Goal: Information Seeking & Learning: Learn about a topic

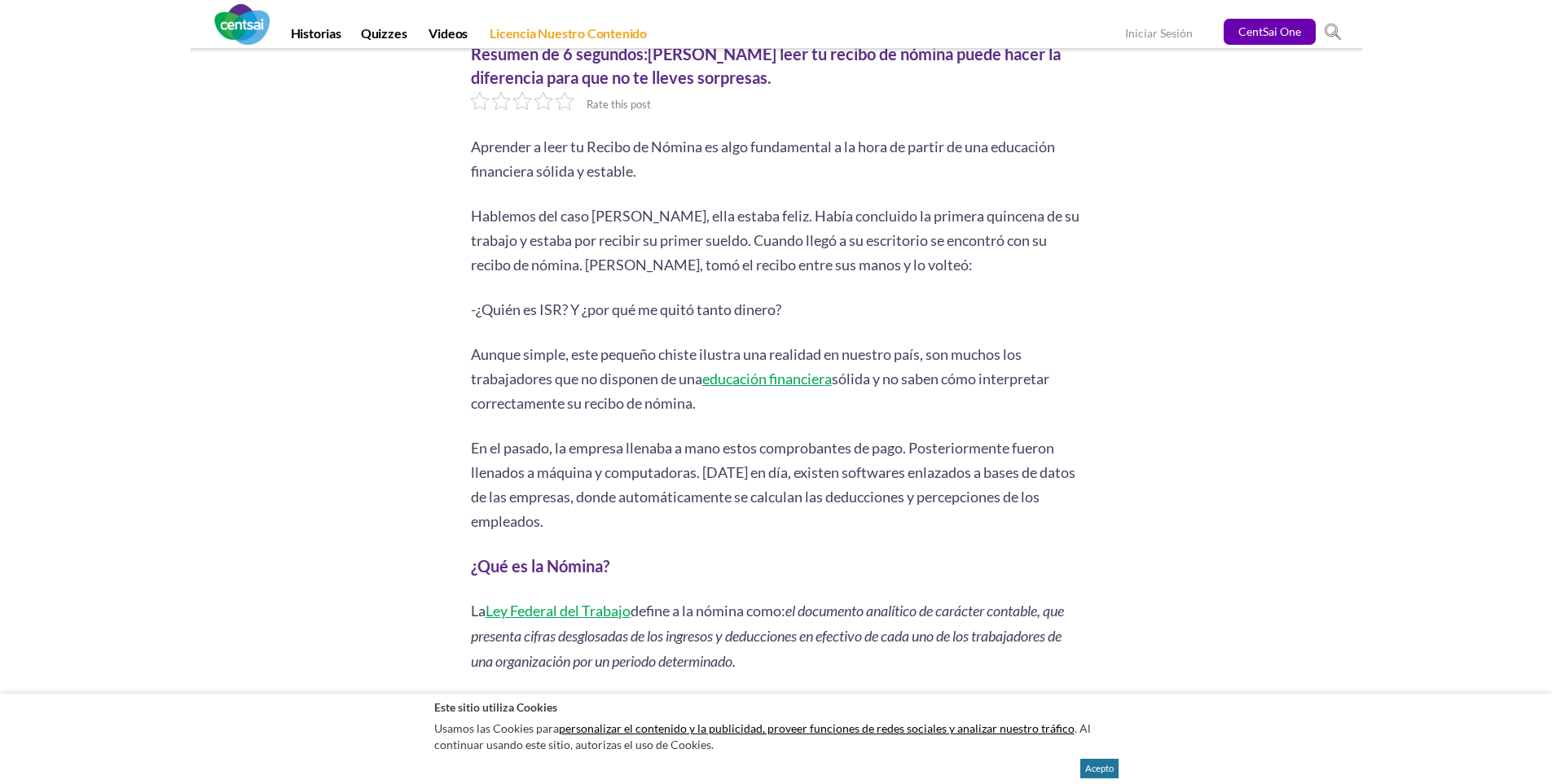
scroll to position [163, 0]
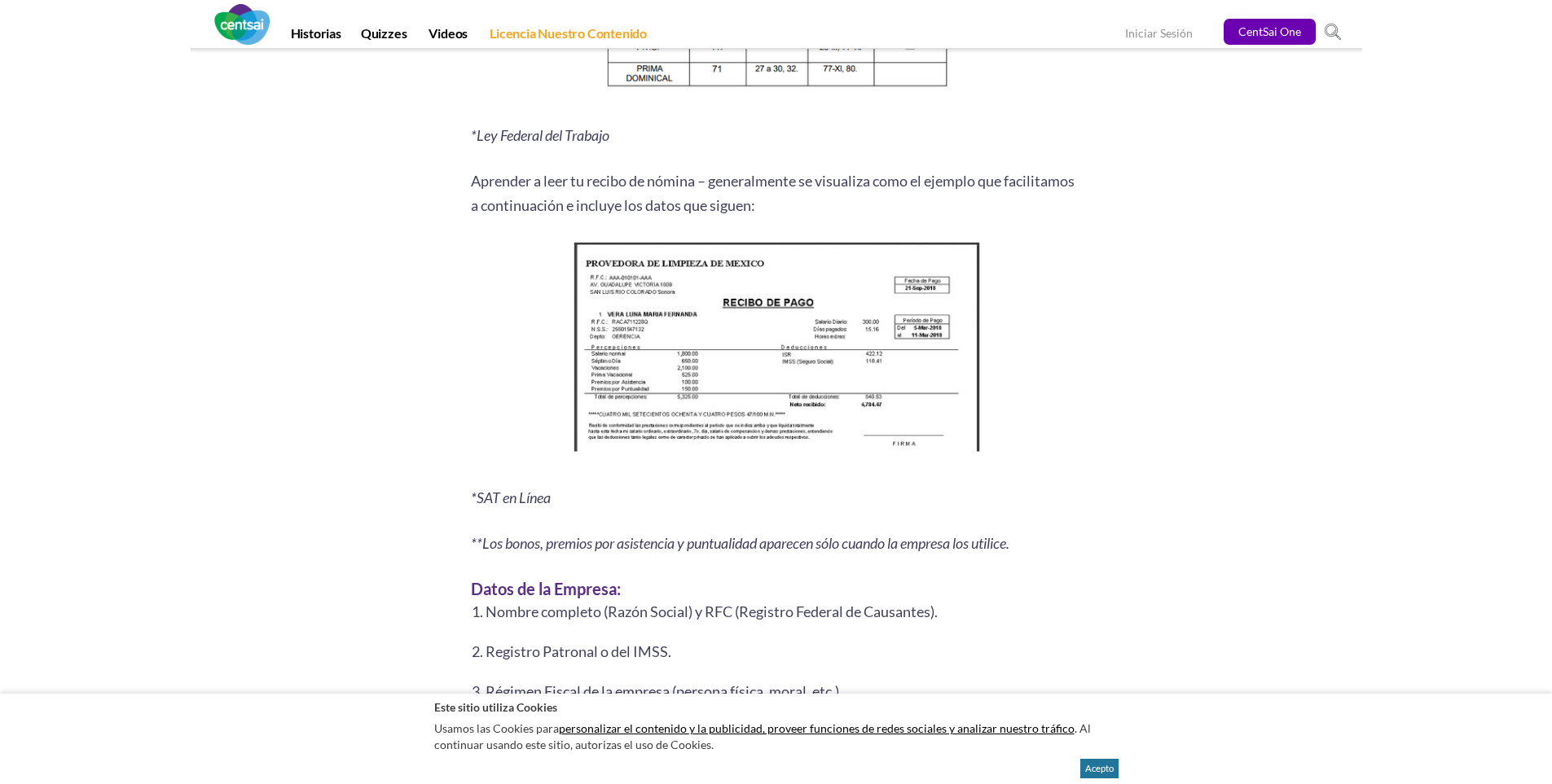
scroll to position [1955, 0]
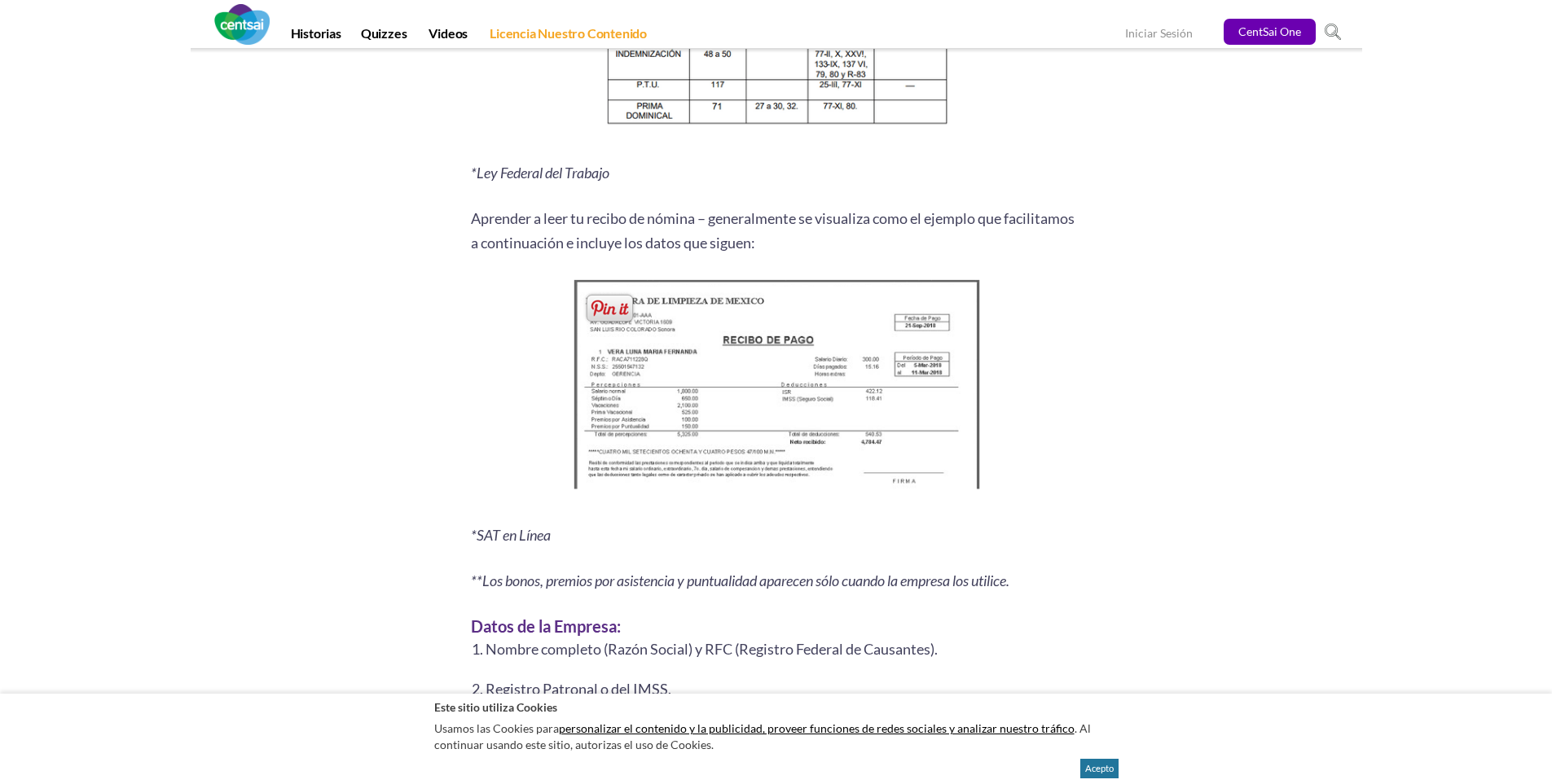
click at [755, 371] on img at bounding box center [776, 390] width 418 height 228
click at [755, 369] on img at bounding box center [776, 390] width 418 height 228
click at [740, 400] on img at bounding box center [776, 390] width 418 height 228
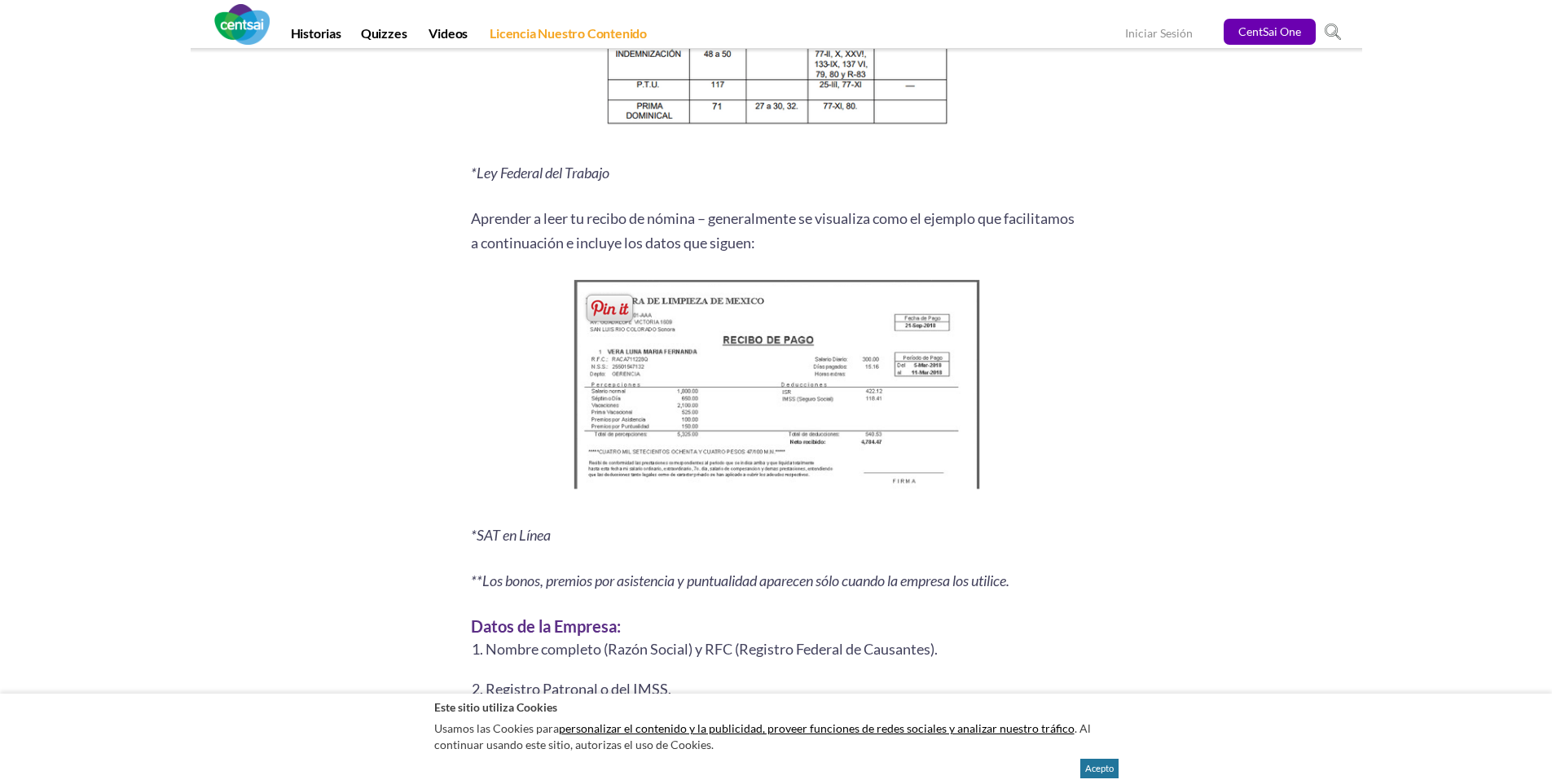
click at [740, 400] on img at bounding box center [776, 390] width 418 height 228
